Goal: Task Accomplishment & Management: Use online tool/utility

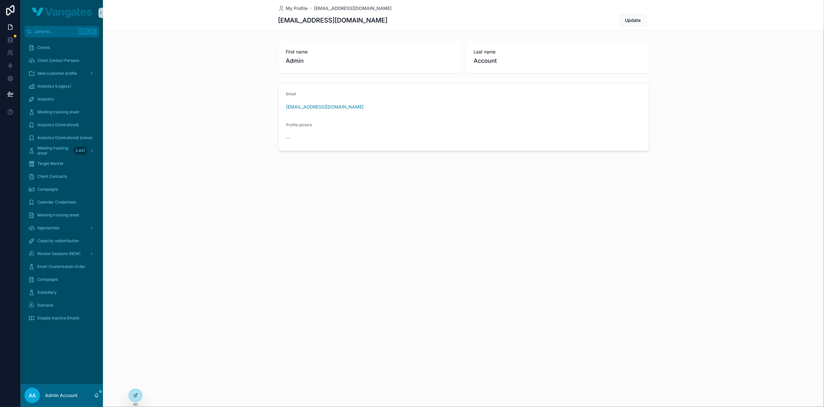
click at [529, 241] on div "My Profile admin@vangates.com admin@vangates.com Update First name Admin Last n…" at bounding box center [463, 203] width 721 height 407
click at [133, 384] on icon at bounding box center [135, 381] width 5 height 5
click at [214, 267] on input "text" at bounding box center [250, 263] width 118 height 10
type input "*********"
click at [296, 286] on button "Select" at bounding box center [301, 286] width 17 height 9
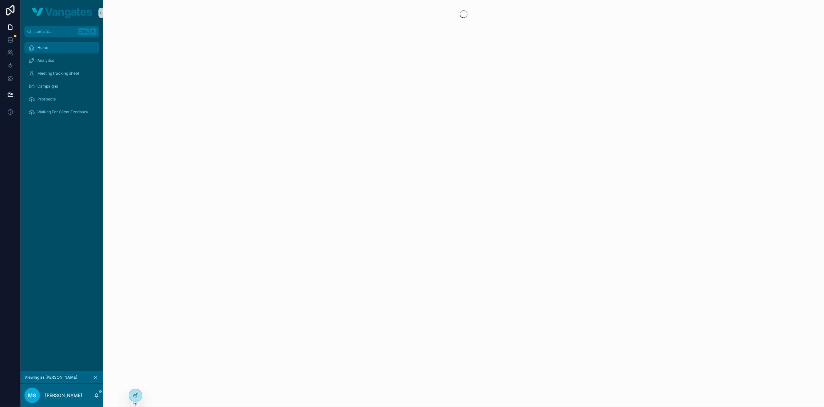
click at [57, 51] on div "Home" at bounding box center [61, 47] width 67 height 10
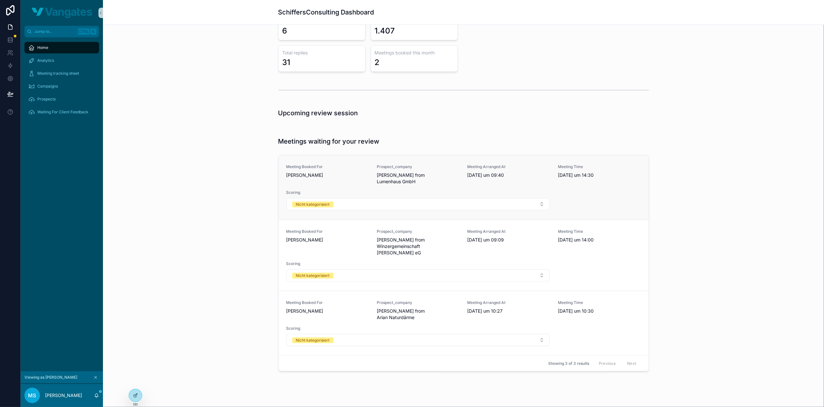
scroll to position [42, 0]
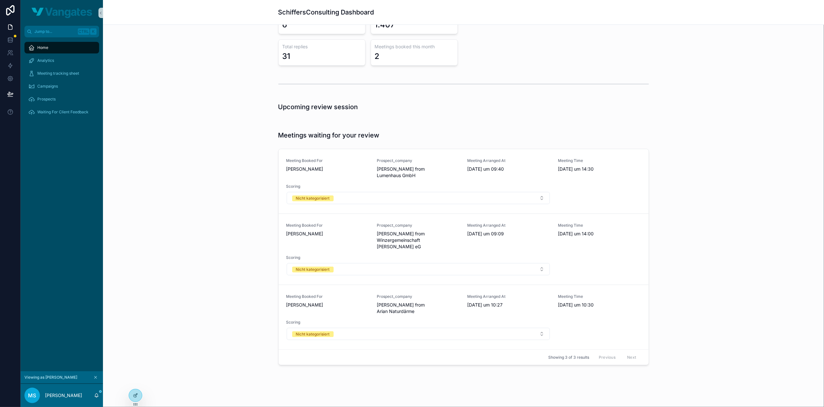
click at [703, 279] on div "Meetings waiting for your review Meeting Booked For [PERSON_NAME] Prospect_comp…" at bounding box center [463, 249] width 711 height 242
click at [449, 195] on button "Nicht kategorisiert" at bounding box center [419, 198] width 264 height 12
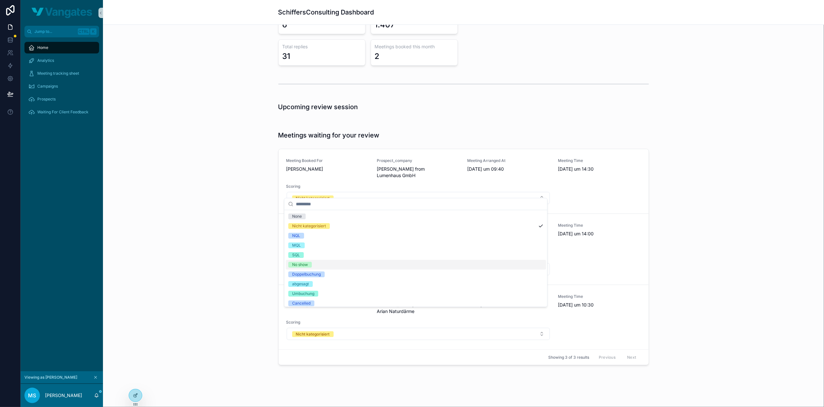
click at [335, 262] on div "No show" at bounding box center [416, 265] width 260 height 10
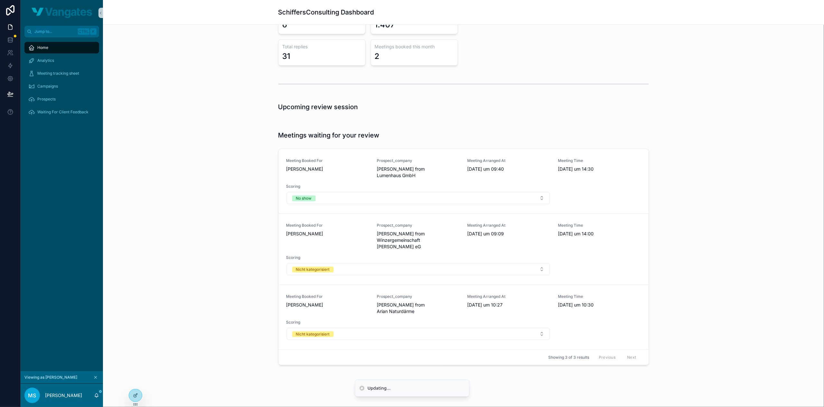
click at [211, 199] on div "Meetings waiting for your review Meeting Booked For [PERSON_NAME] Prospect_comp…" at bounding box center [463, 249] width 711 height 242
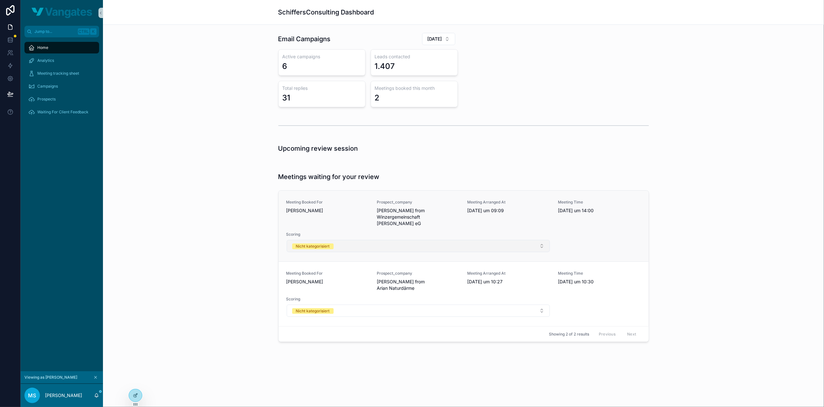
click at [370, 240] on button "Nicht kategorisiert" at bounding box center [419, 246] width 264 height 12
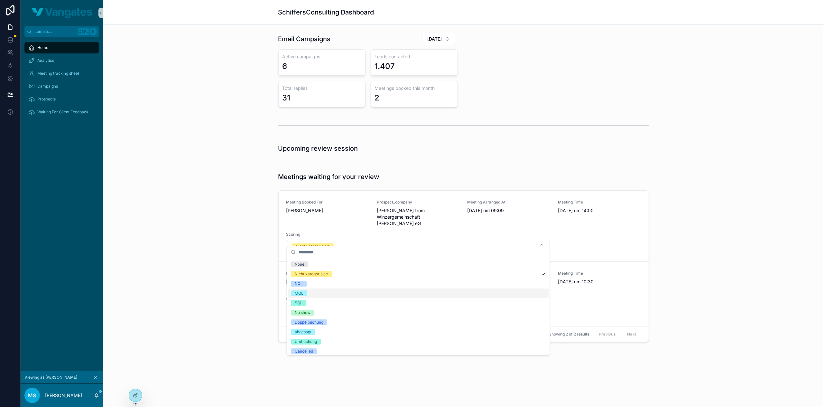
click at [339, 293] on div "MQL" at bounding box center [418, 293] width 260 height 10
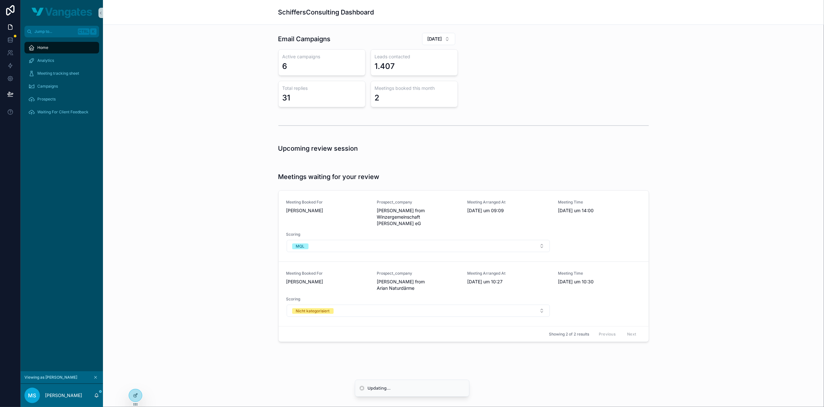
click at [218, 237] on div "Meetings waiting for your review Meeting Booked For [PERSON_NAME] Prospect_comp…" at bounding box center [463, 258] width 711 height 177
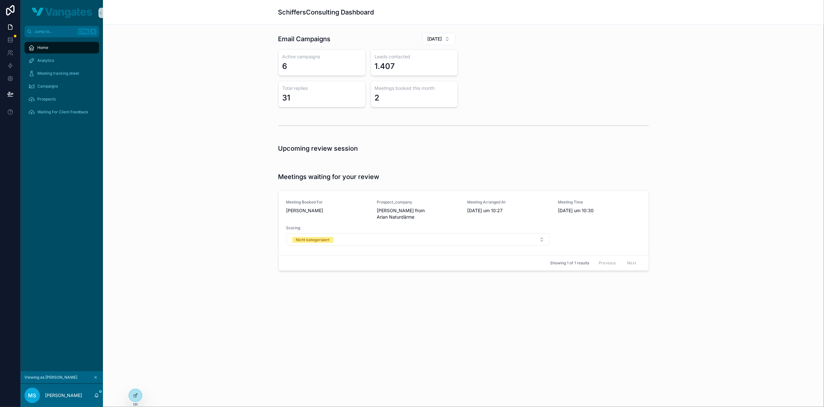
click at [179, 180] on div "Meetings waiting for your review Meeting Booked For [PERSON_NAME] Prospect_comp…" at bounding box center [463, 223] width 711 height 106
click at [55, 72] on span "Meeting tracking sheet" at bounding box center [58, 73] width 42 height 5
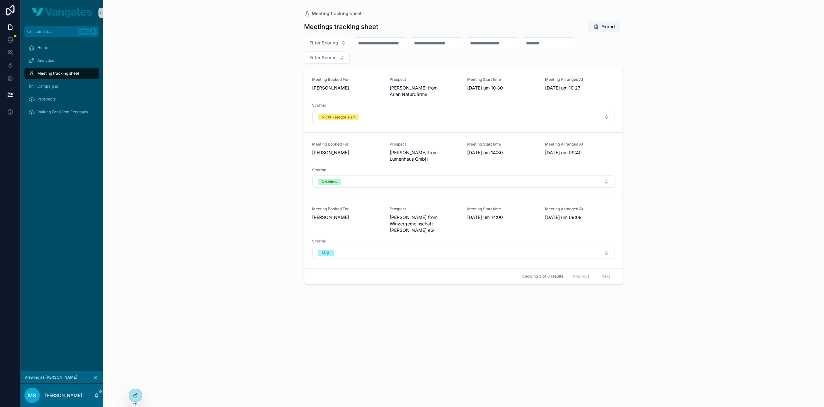
click at [685, 164] on div "Meeting tracking sheet Meetings tracking sheet Export Filter Scoring Filter Sou…" at bounding box center [463, 203] width 721 height 407
click at [660, 115] on div "Meeting tracking sheet Meetings tracking sheet Export Filter Scoring Filter Sou…" at bounding box center [463, 203] width 721 height 407
click at [241, 143] on div "Meeting tracking sheet Meetings tracking sheet Export Filter Scoring Filter Sou…" at bounding box center [463, 203] width 721 height 407
click at [723, 88] on div "Meeting tracking sheet Meetings tracking sheet Export Filter Scoring Filter Sou…" at bounding box center [463, 203] width 721 height 407
